Goal: Information Seeking & Learning: Learn about a topic

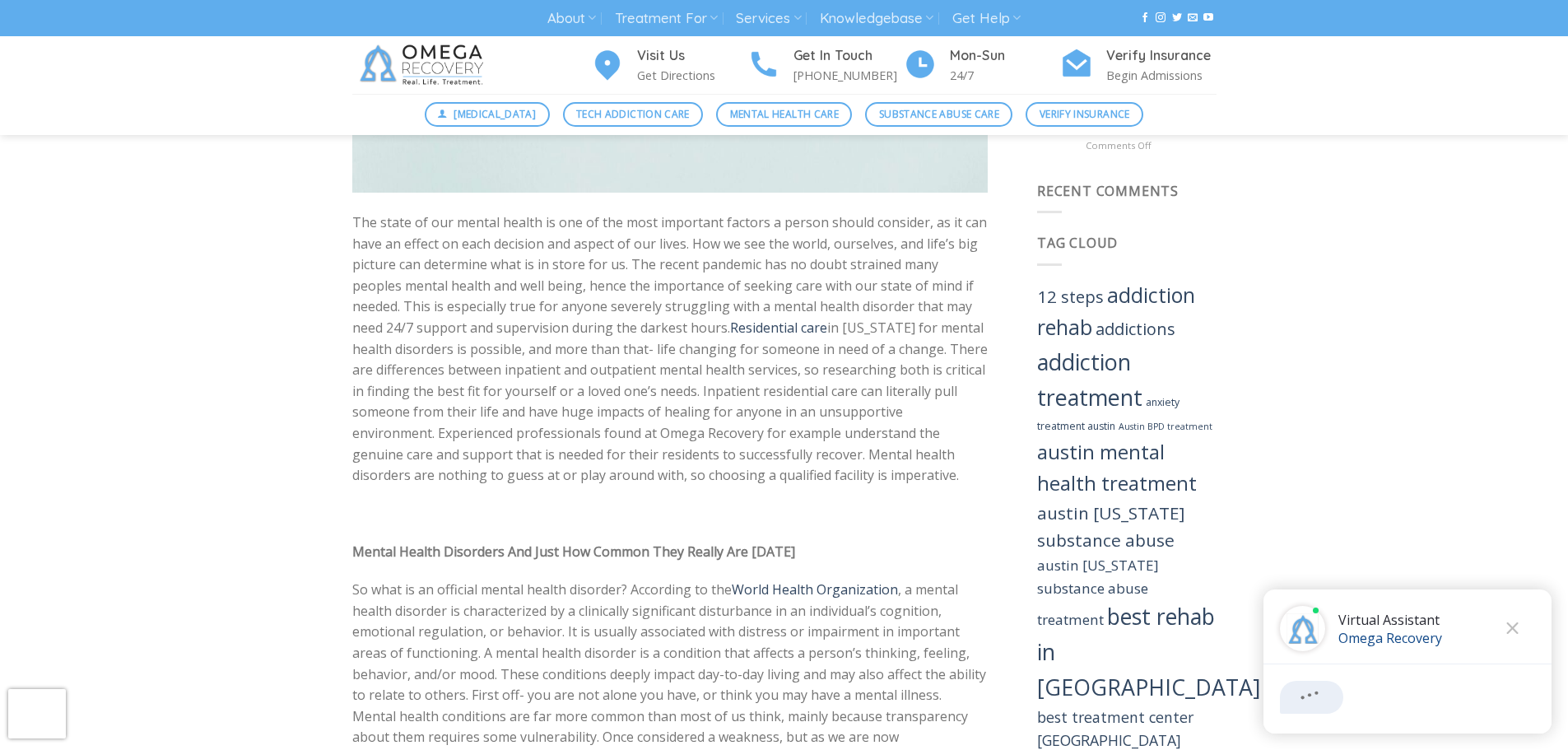
scroll to position [1730, 0]
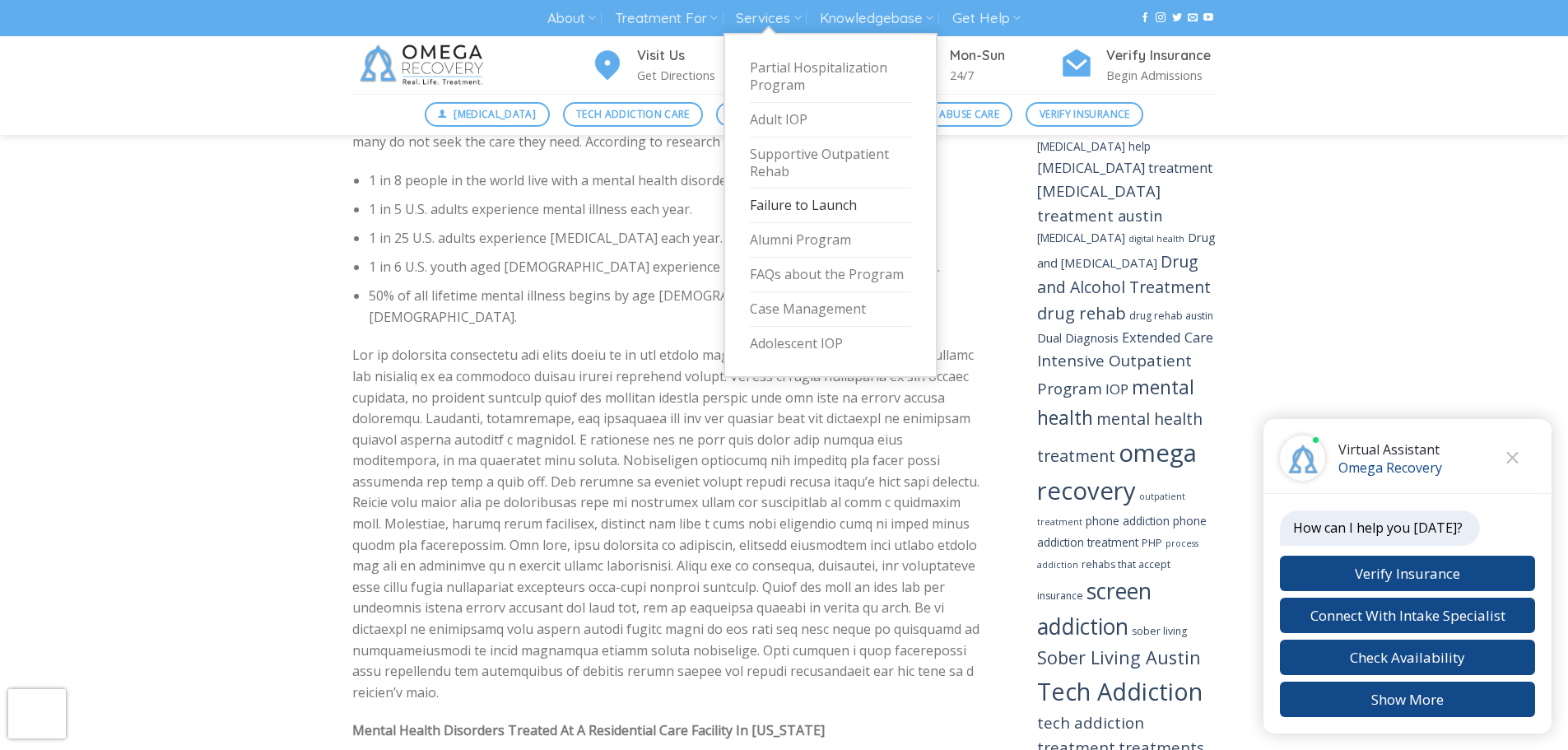
click at [791, 211] on link "Failure to Launch" at bounding box center [830, 206] width 161 height 34
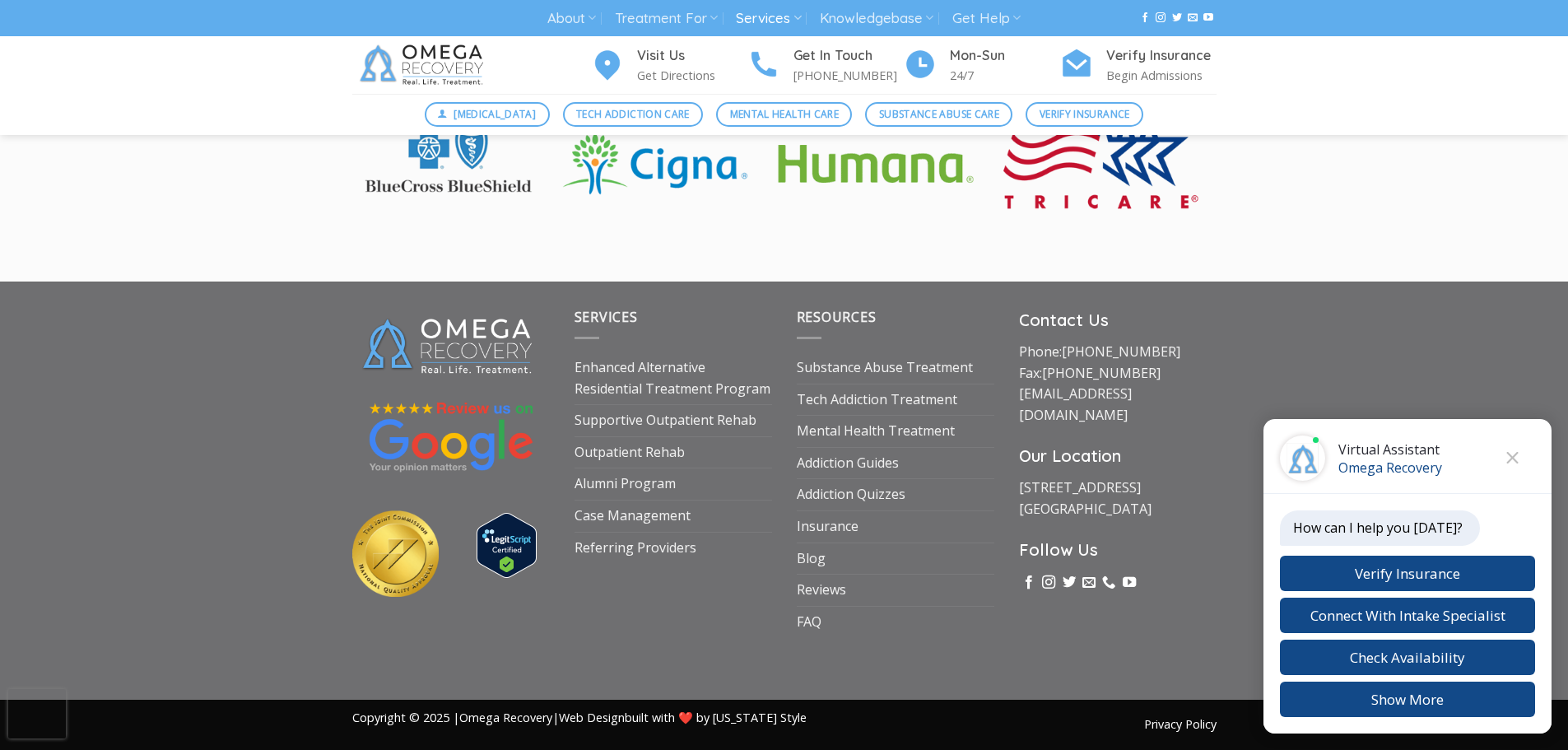
scroll to position [3793, 0]
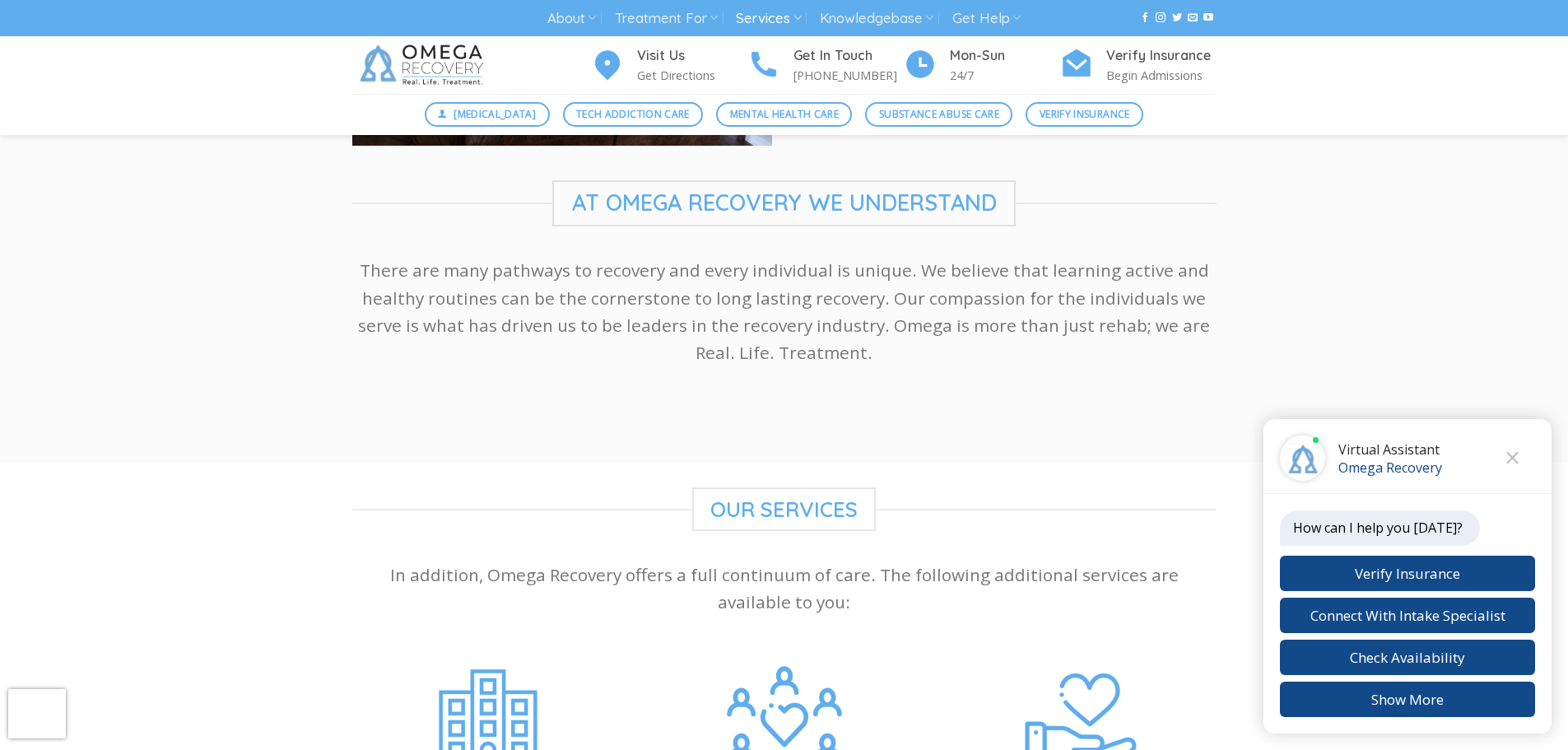
scroll to position [3130, 0]
